Goal: Check status

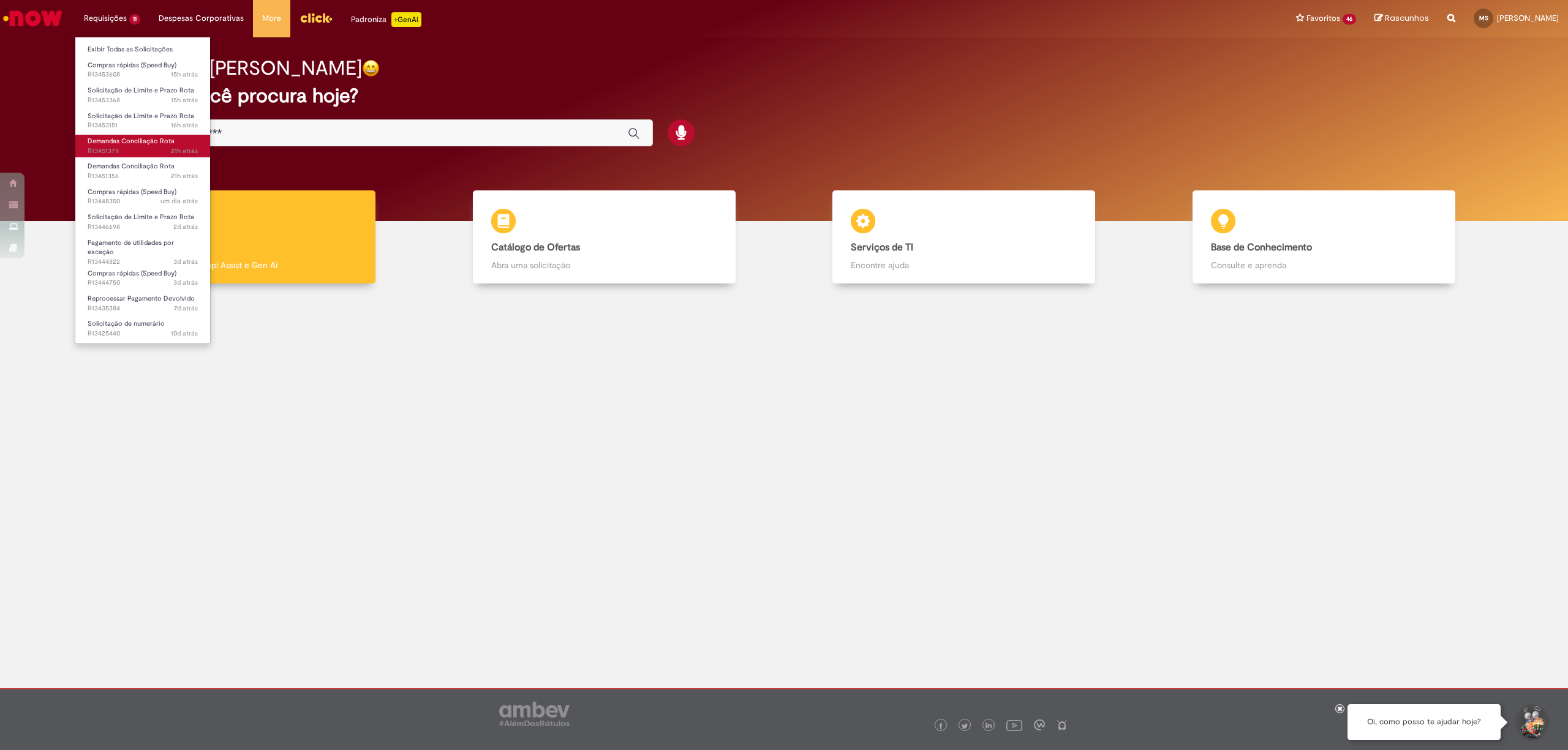
click at [152, 148] on span "21h atrás 21 horas atrás R13451379" at bounding box center [143, 151] width 111 height 10
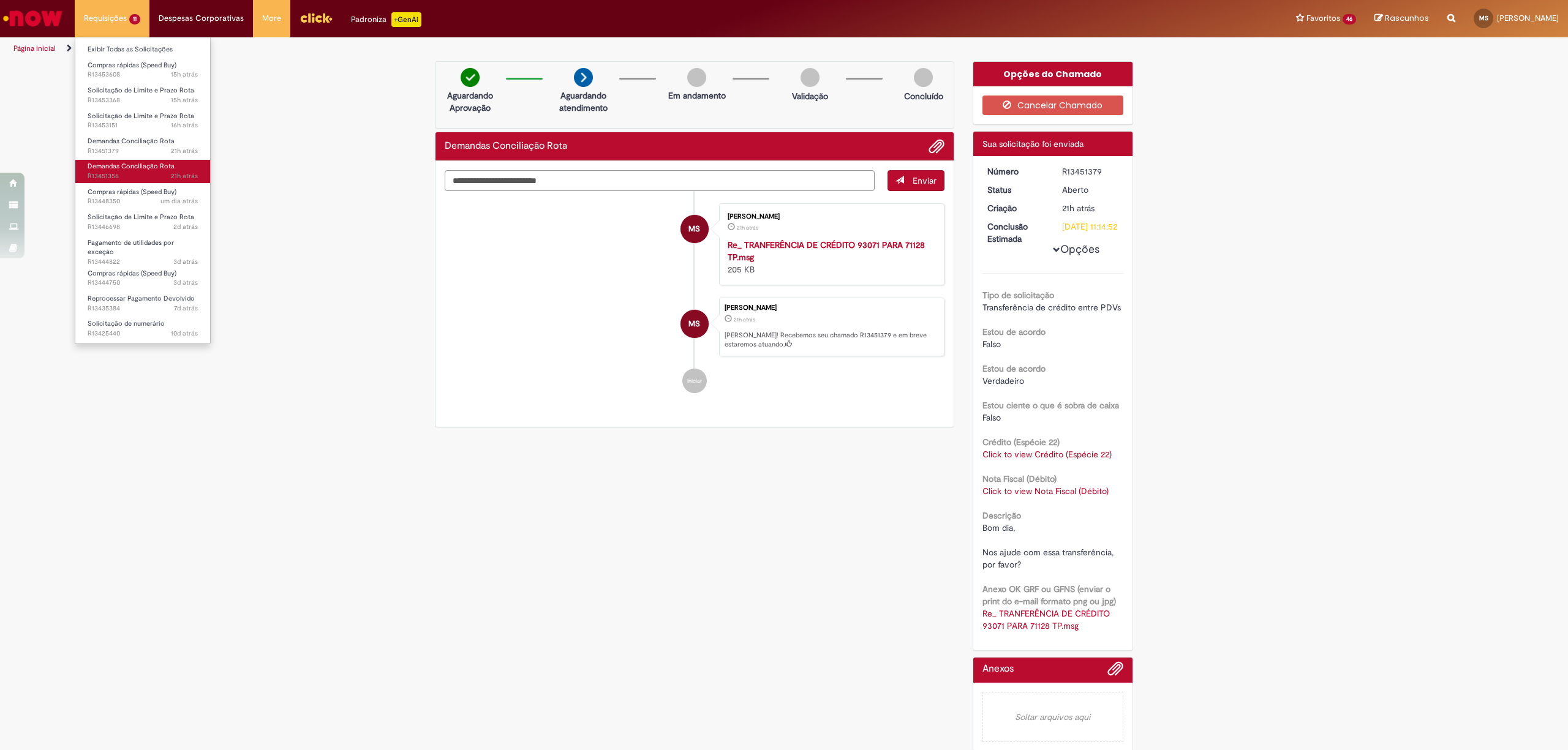
click at [138, 173] on span "21h atrás 21 horas atrás R13451356" at bounding box center [143, 177] width 111 height 10
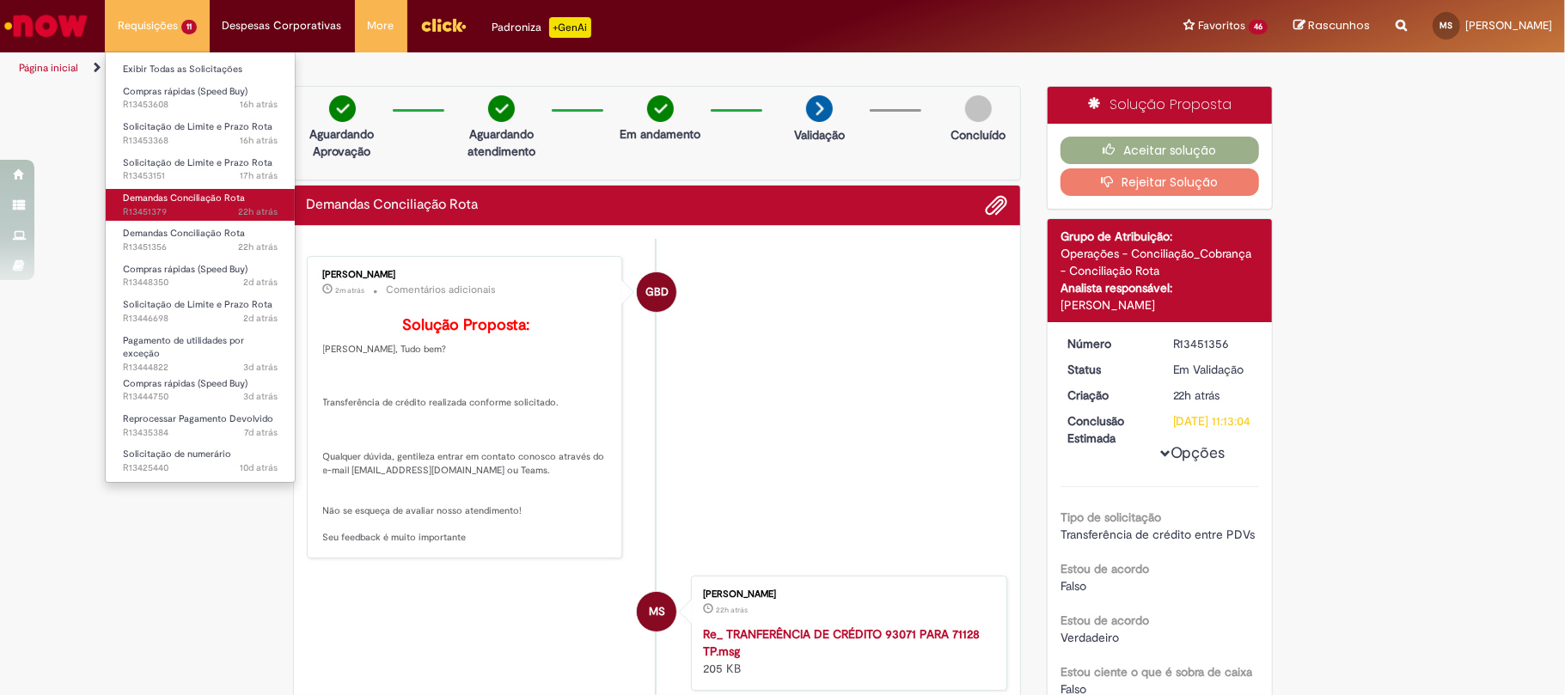
click at [162, 213] on span "22h atrás 22 horas atrás R13451379" at bounding box center [200, 212] width 155 height 14
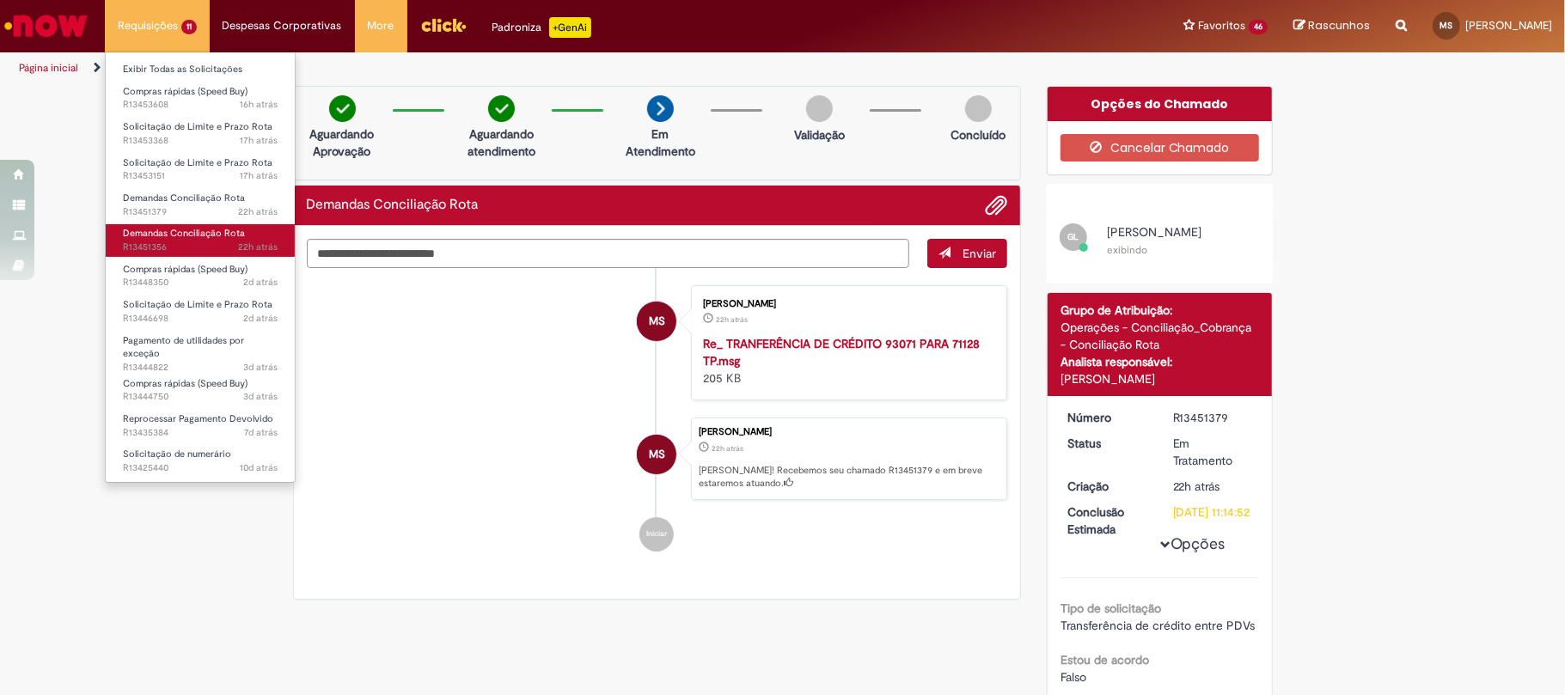
click at [182, 238] on span "Demandas Conciliação Rota" at bounding box center [184, 233] width 122 height 13
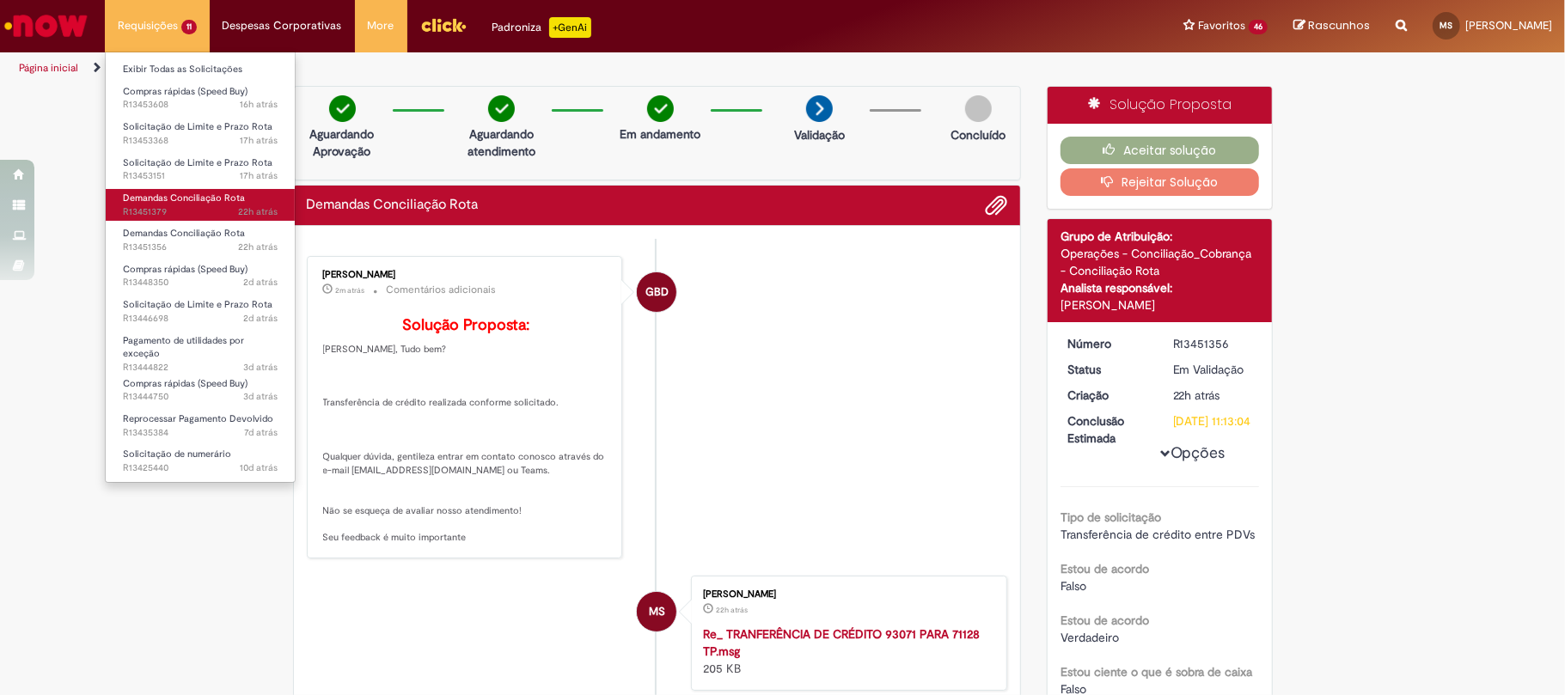
click at [183, 207] on span "22h atrás 22 horas atrás R13451379" at bounding box center [200, 212] width 155 height 14
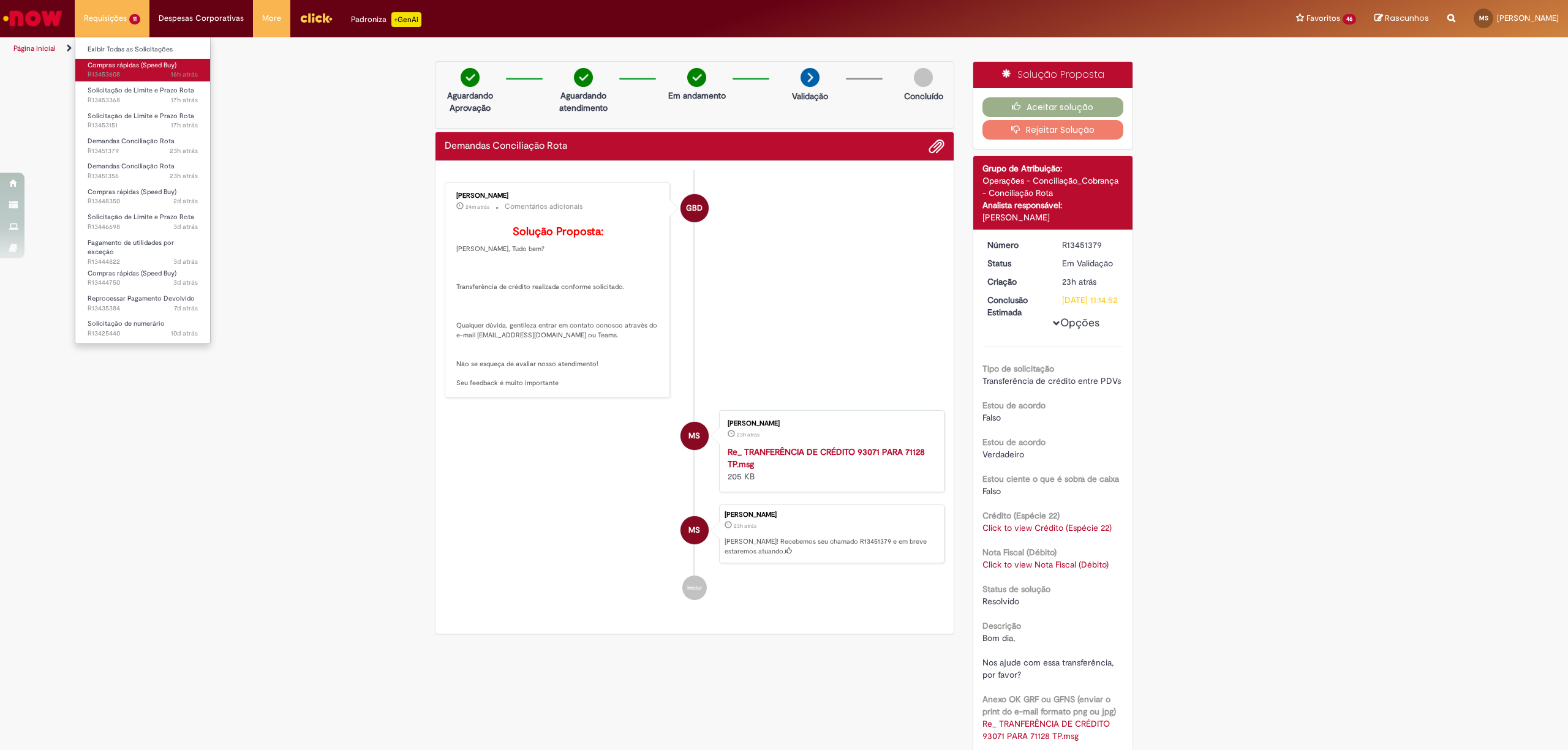
click at [128, 72] on span "16h atrás 16 horas atrás R13453608" at bounding box center [143, 75] width 111 height 10
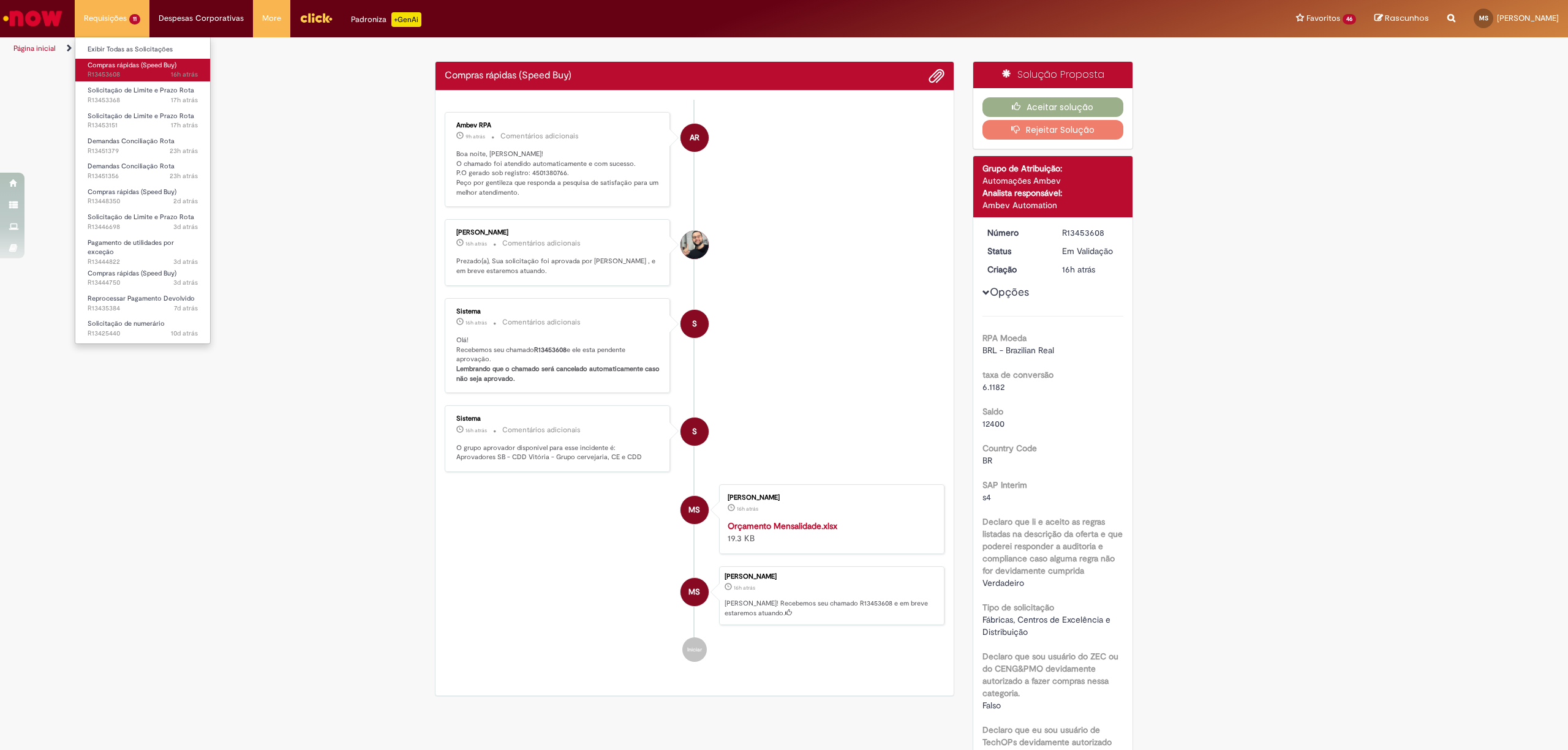
click at [128, 72] on span "16h atrás 16 horas atrás R13453608" at bounding box center [143, 75] width 111 height 10
click at [543, 173] on p "Boa noite, [PERSON_NAME]! O chamado foi atendido automaticamente e com sucesso.…" at bounding box center [558, 174] width 204 height 48
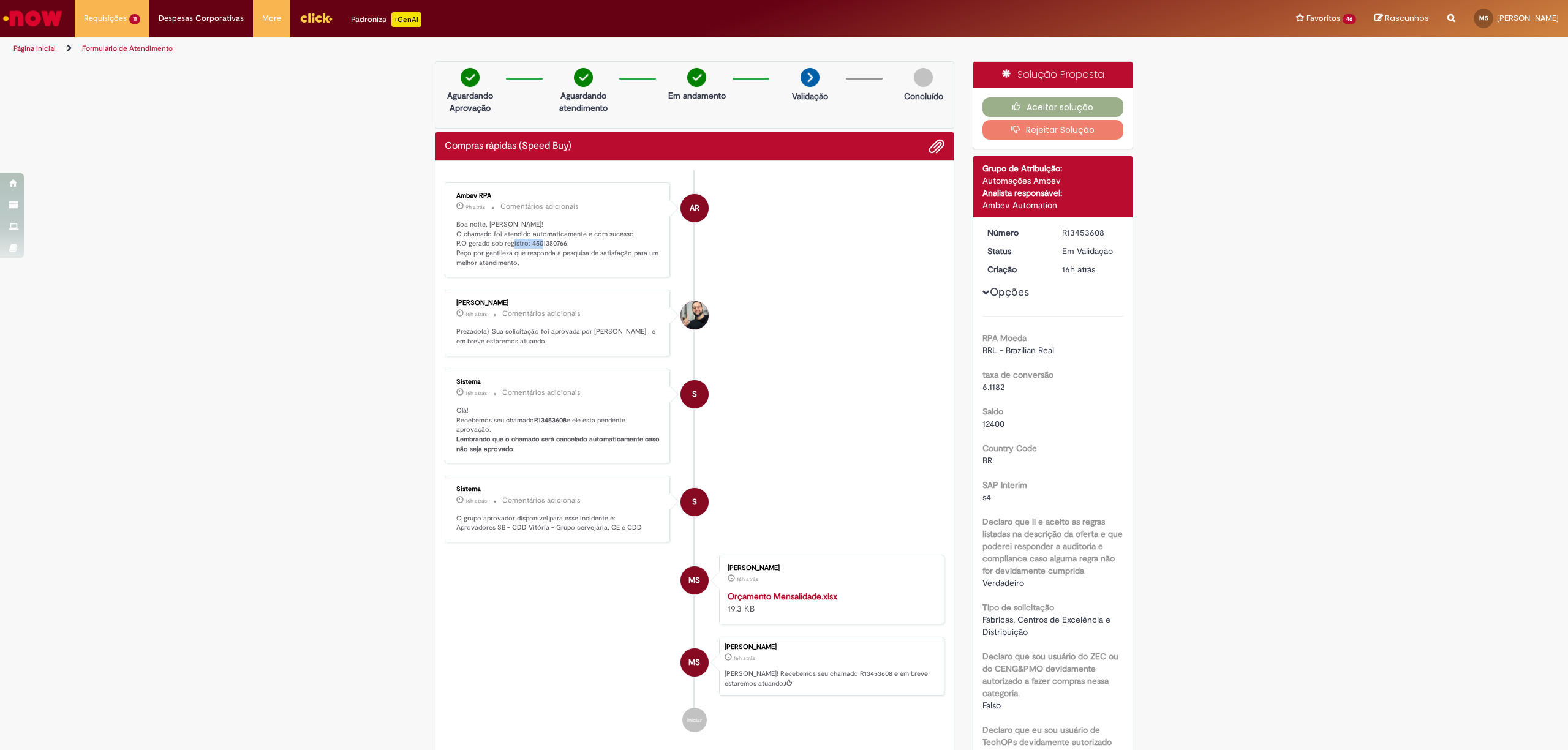
copy p "4501380766"
